Goal: Register for event/course

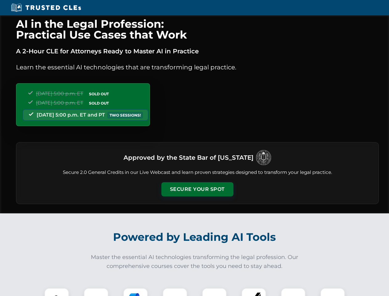
click at [197, 189] on button "Secure Your Spot" at bounding box center [197, 189] width 72 height 14
click at [57, 292] on img at bounding box center [57, 300] width 18 height 18
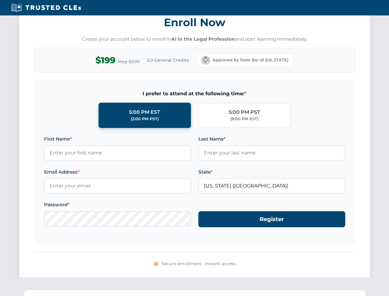
scroll to position [604, 0]
